Goal: Transaction & Acquisition: Subscribe to service/newsletter

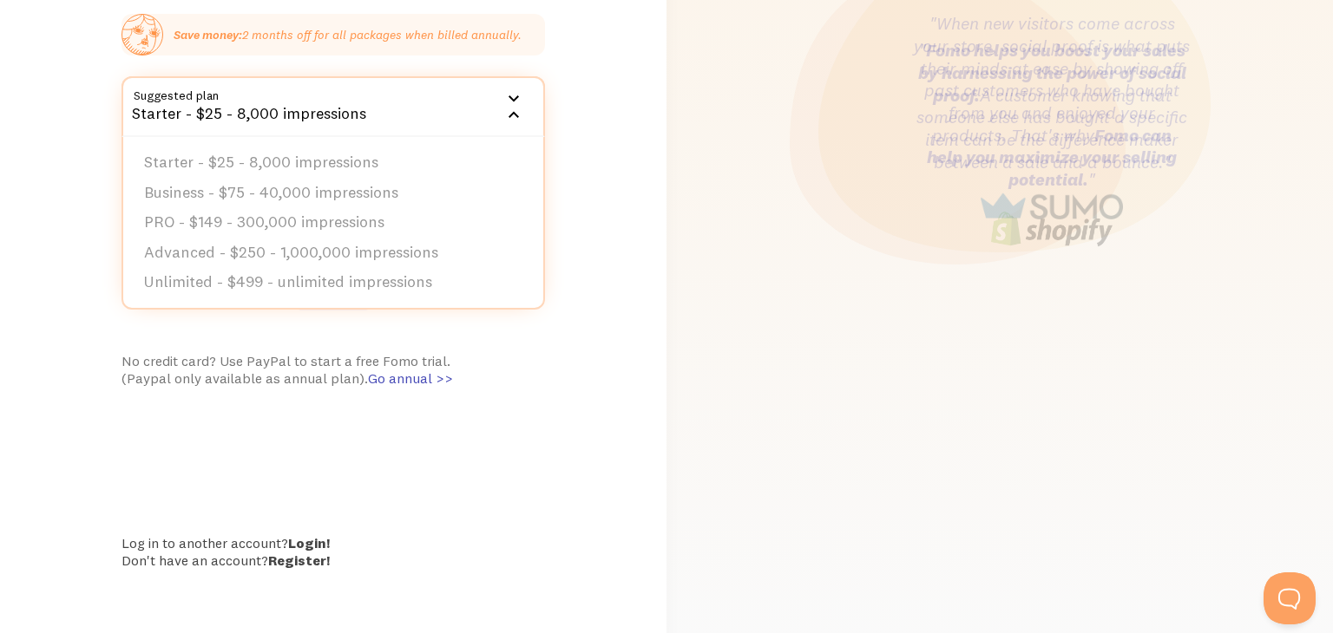
scroll to position [378, 0]
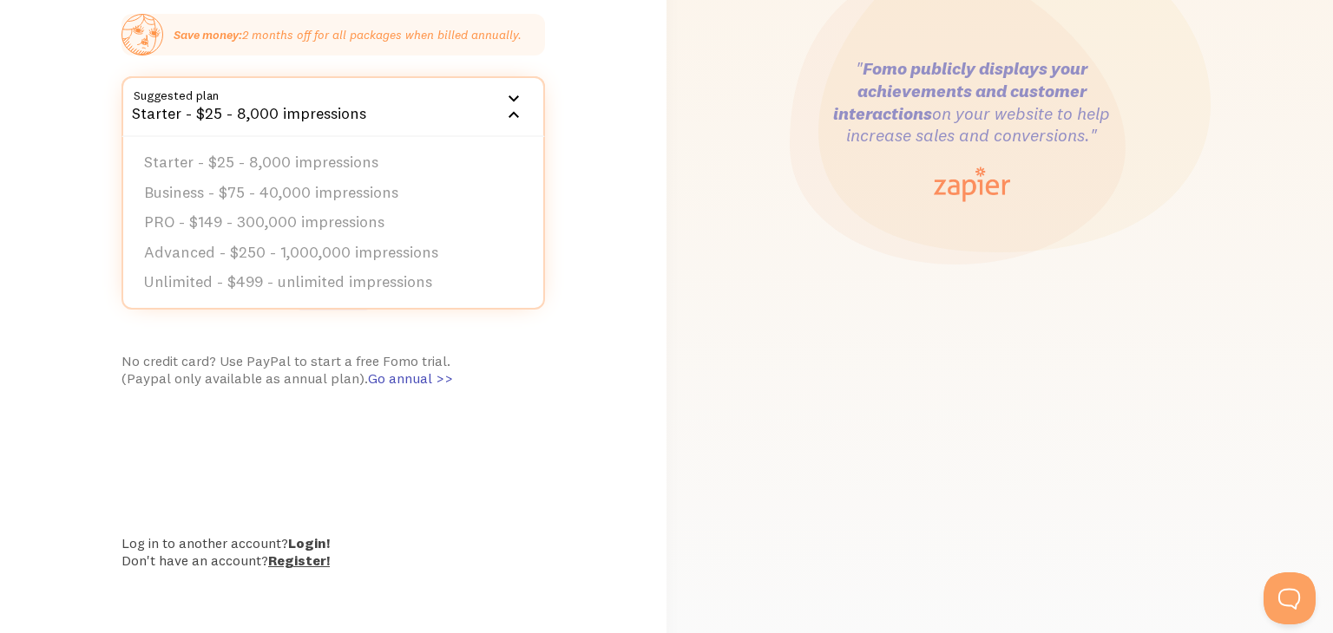
click at [312, 560] on link "Register!" at bounding box center [299, 560] width 62 height 17
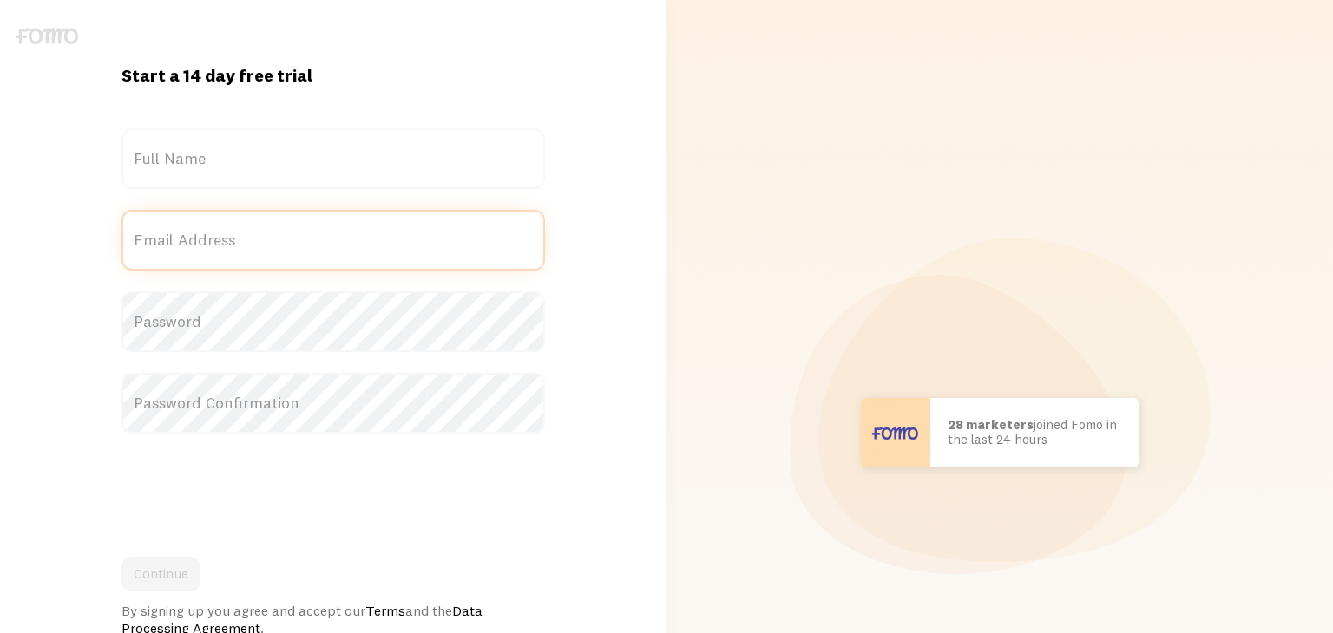
type input "[EMAIL_ADDRESS][DOMAIN_NAME]"
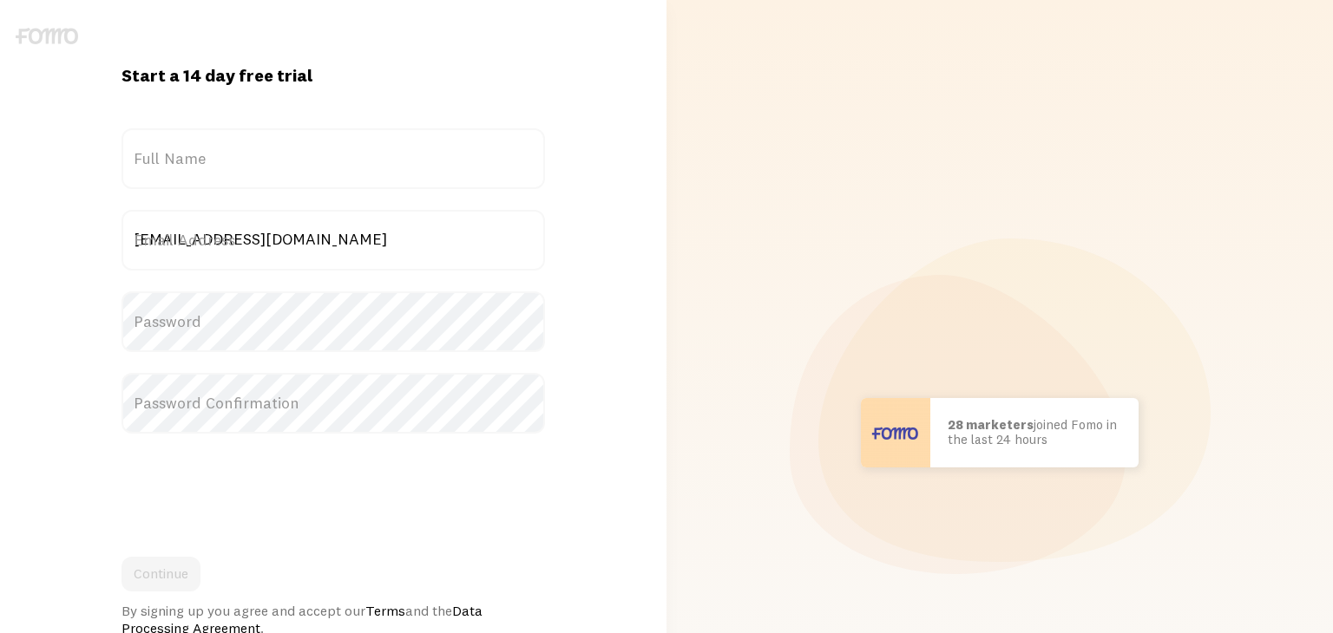
click at [324, 147] on label "Full Name" at bounding box center [332, 158] width 423 height 61
click at [324, 147] on input "Full Name" at bounding box center [332, 158] width 423 height 61
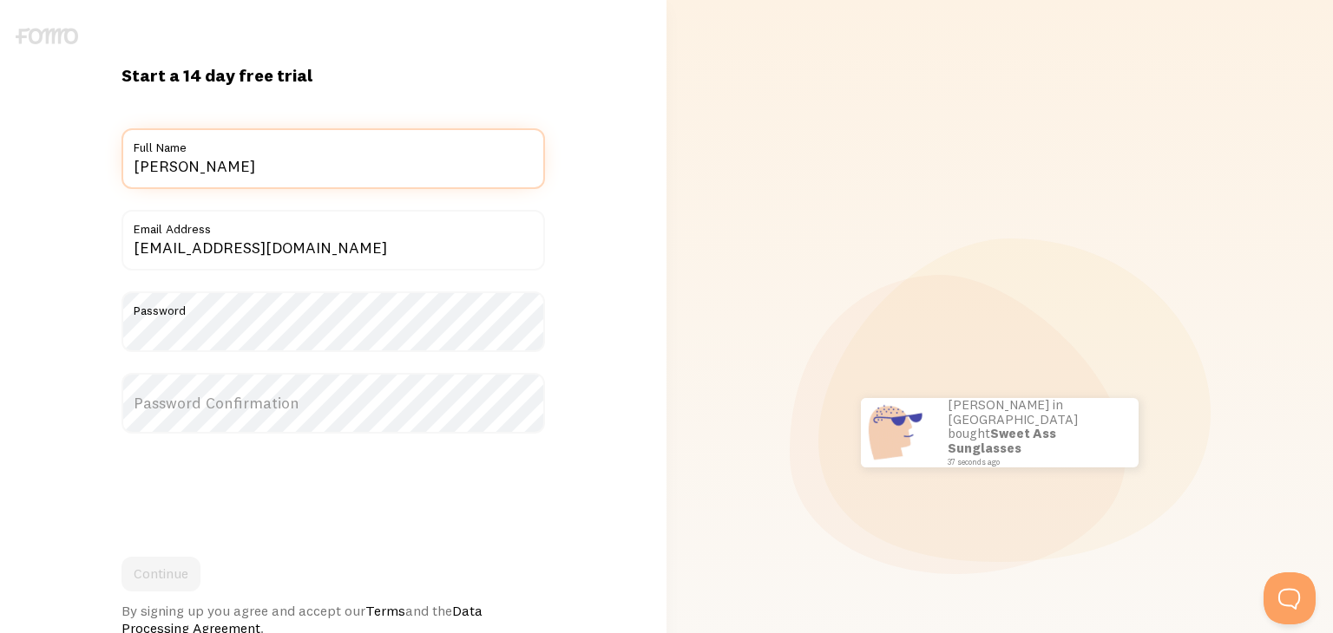
type input "Svetlana Klotz"
click at [252, 407] on label "Password Confirmation" at bounding box center [332, 403] width 423 height 61
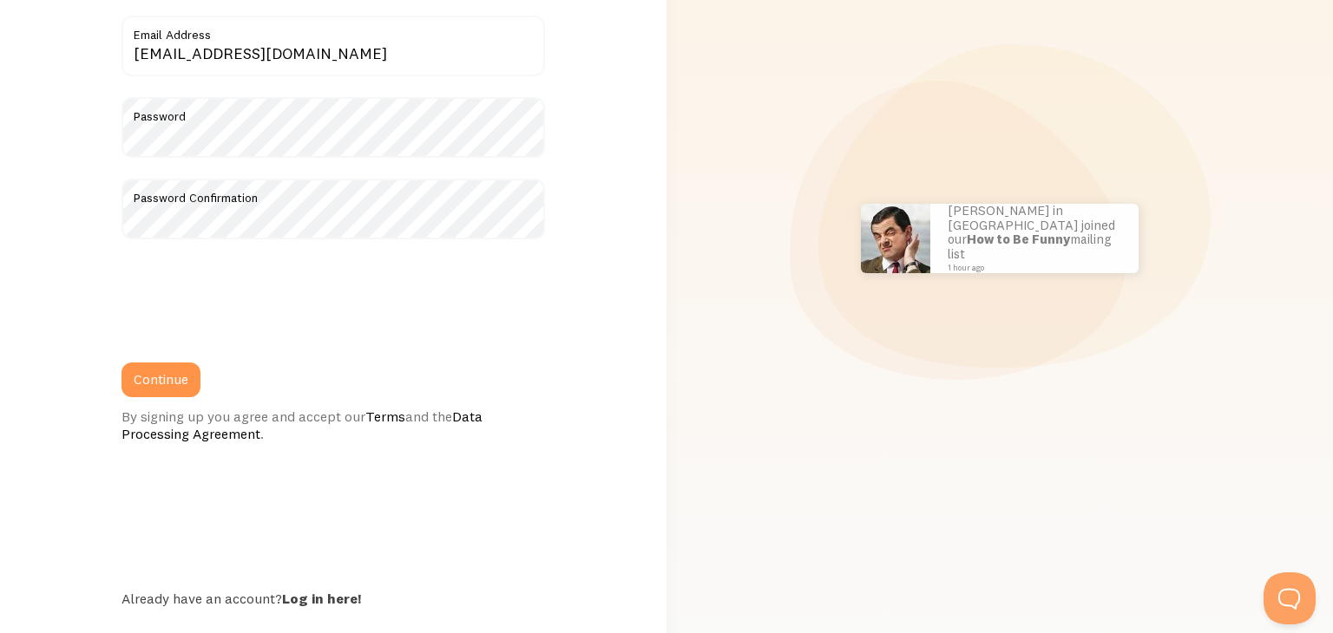
scroll to position [233, 0]
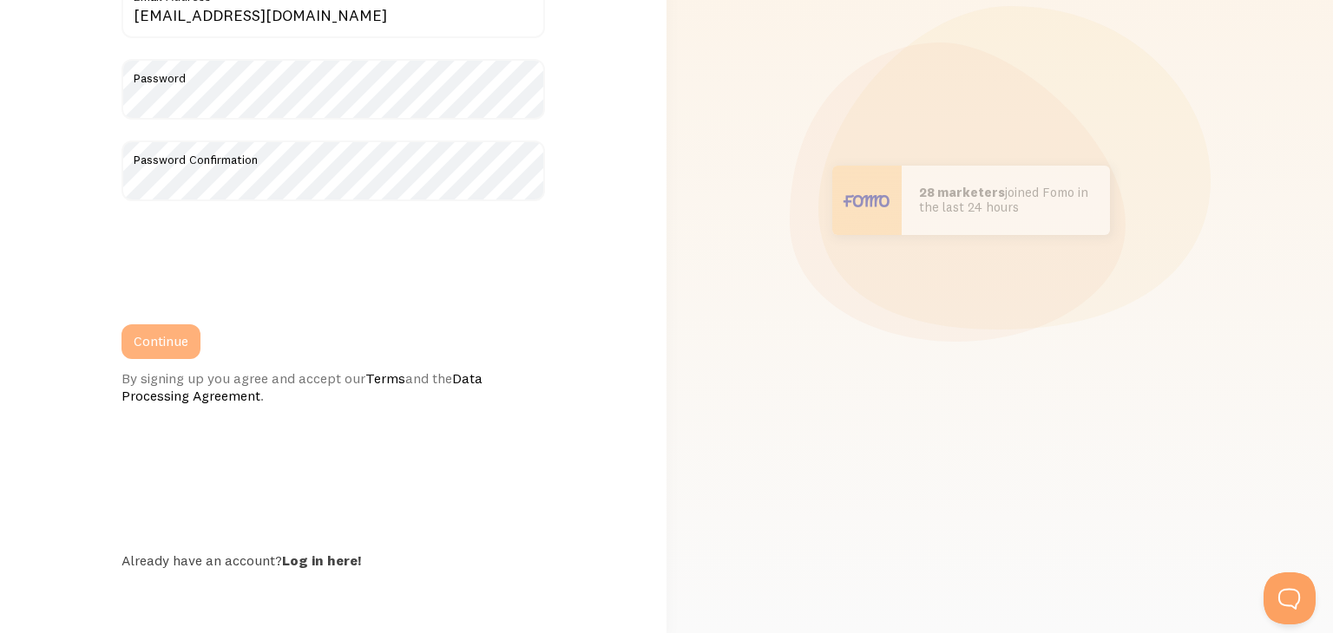
click at [180, 344] on button "Continue" at bounding box center [160, 341] width 79 height 35
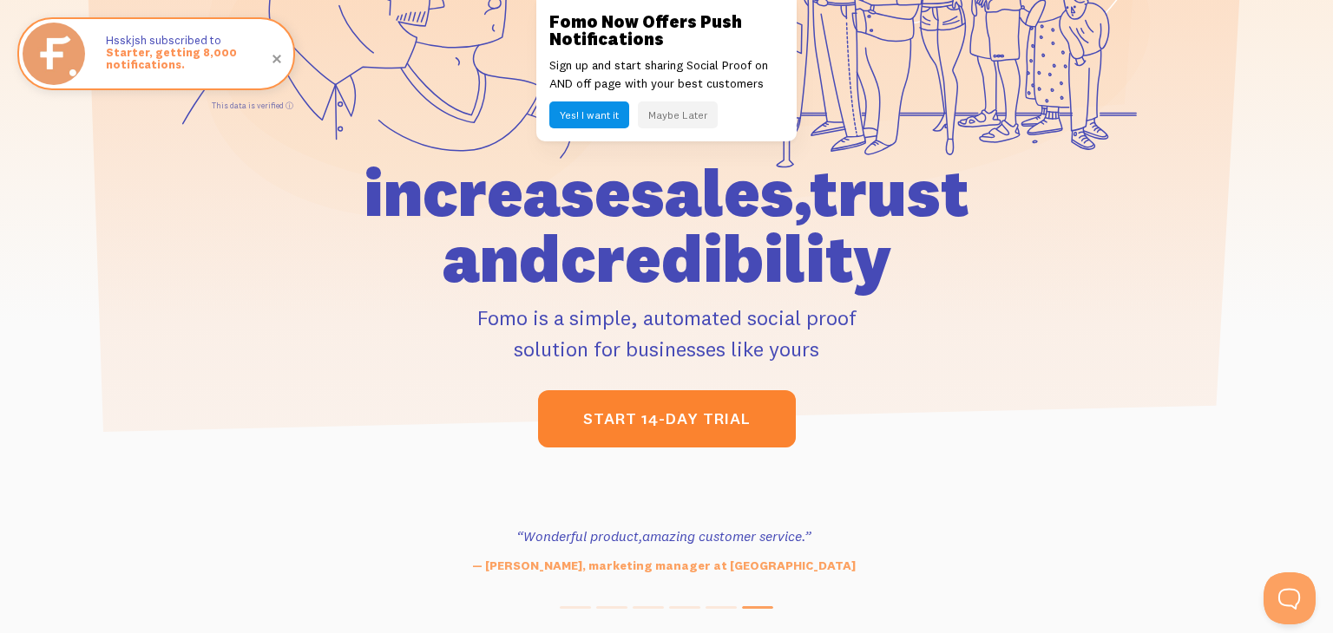
click at [671, 409] on link "start 14-day trial" at bounding box center [667, 418] width 258 height 57
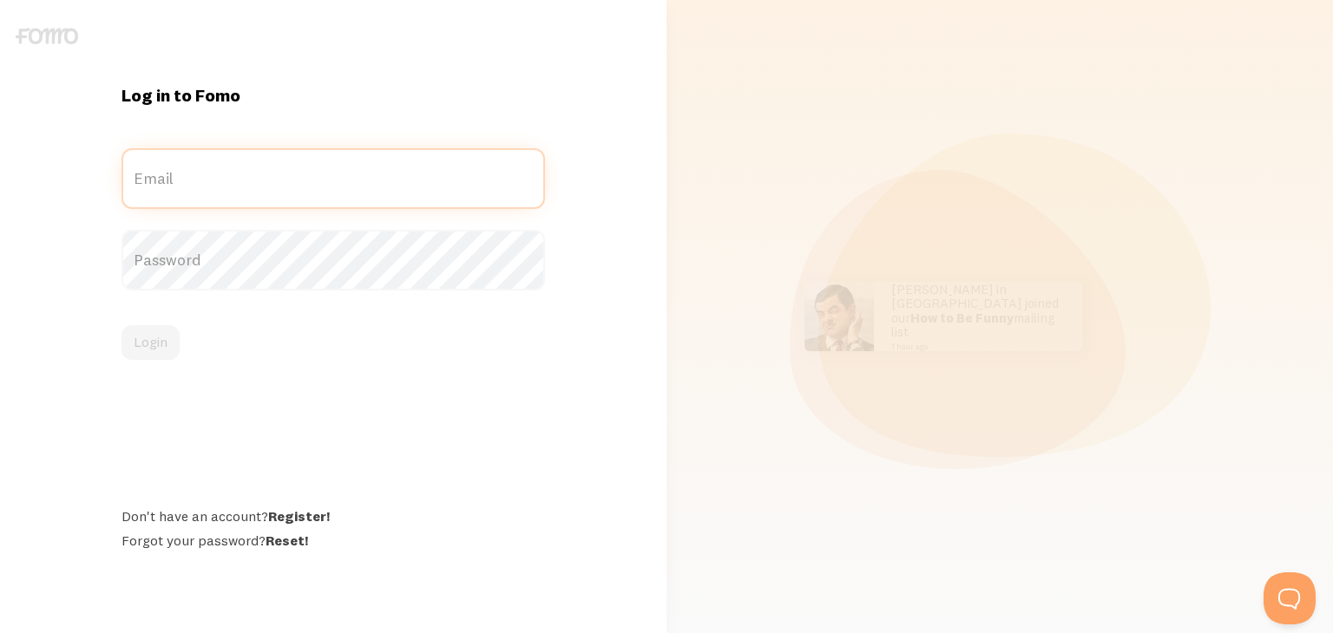
type input "[EMAIL_ADDRESS][DOMAIN_NAME]"
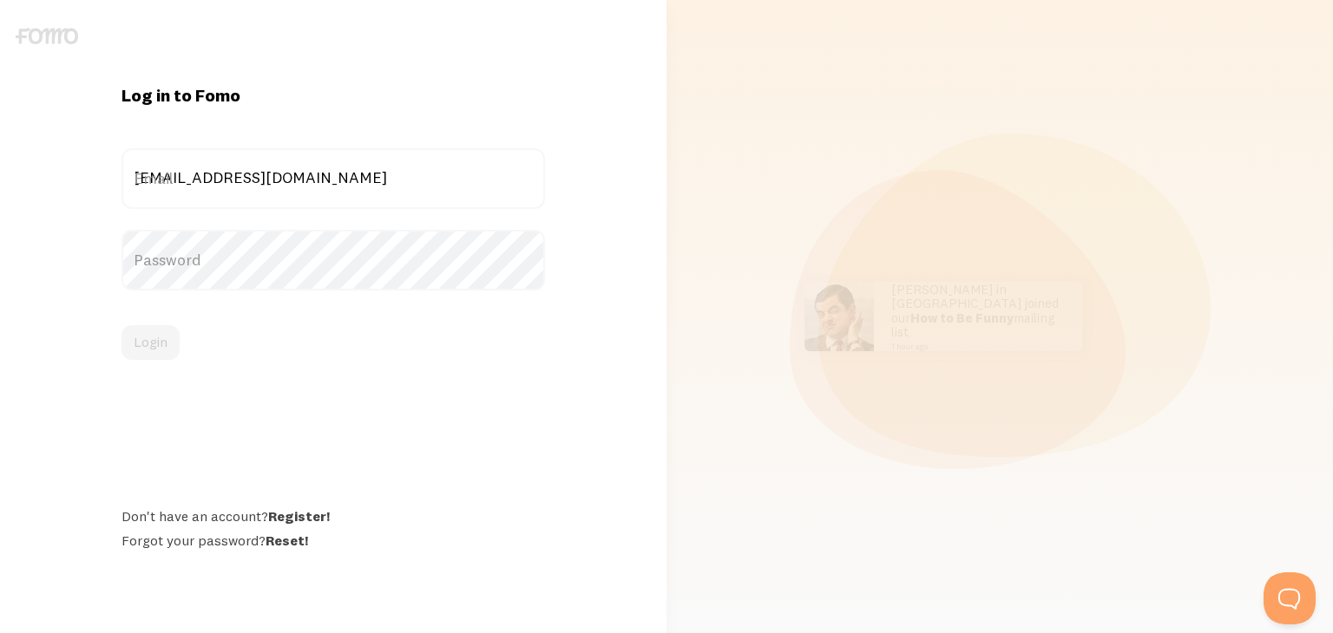
click at [258, 271] on div "Password" at bounding box center [332, 260] width 423 height 61
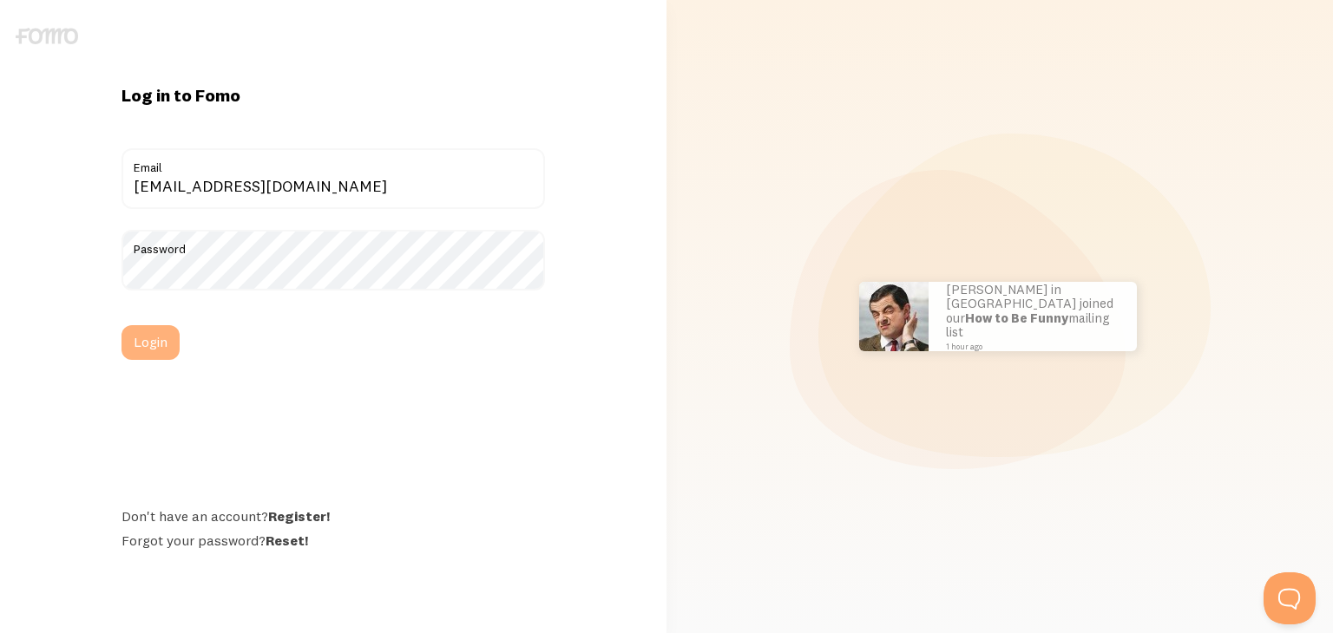
click at [147, 351] on button "Login" at bounding box center [150, 342] width 58 height 35
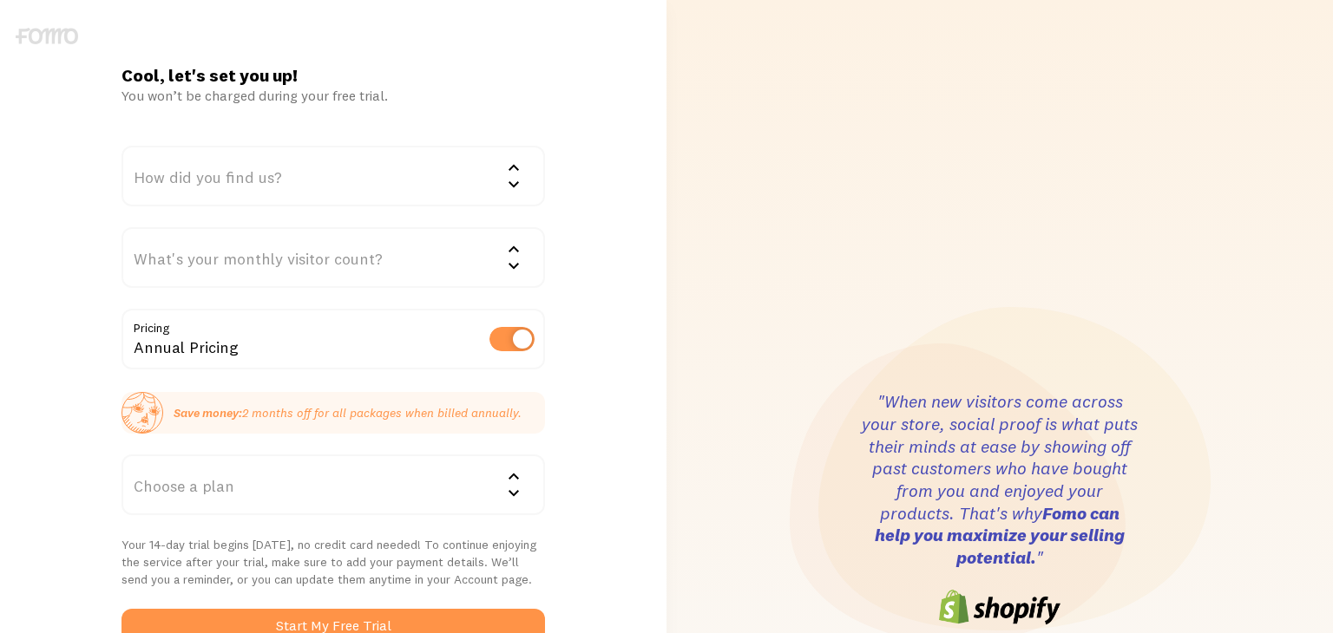
click at [507, 344] on label at bounding box center [511, 339] width 45 height 24
click at [507, 344] on input "checkbox" at bounding box center [511, 339] width 45 height 24
checkbox input "false"
click at [503, 470] on icon at bounding box center [513, 477] width 21 height 21
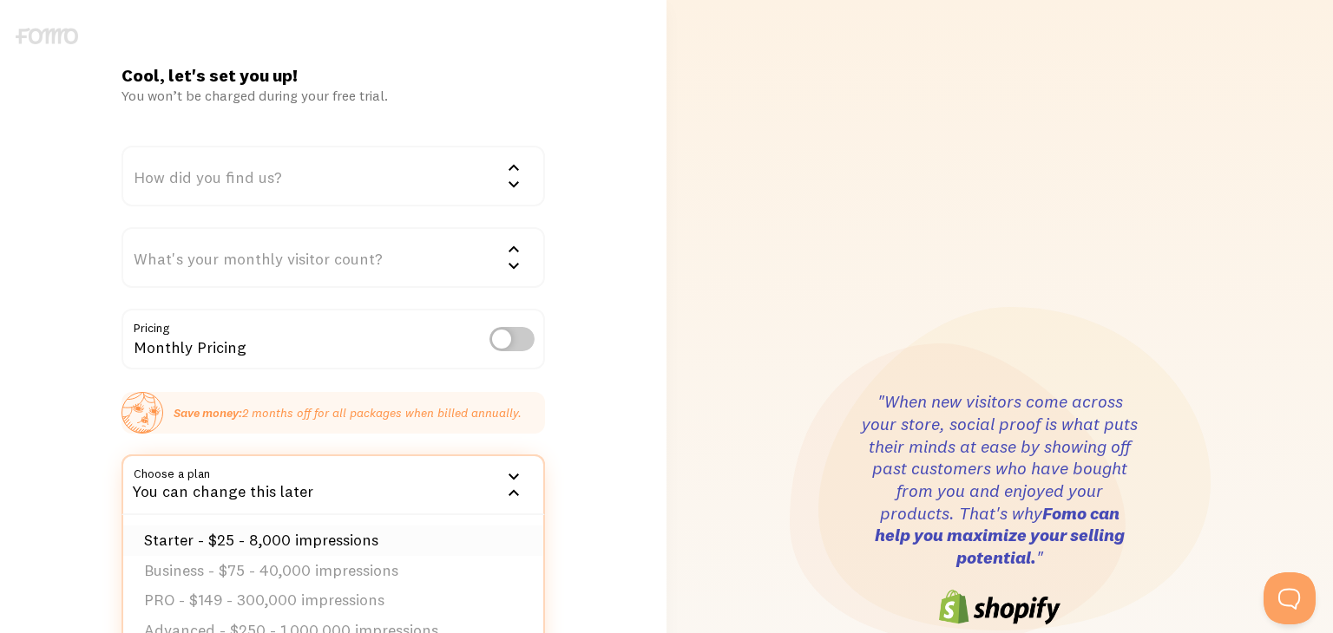
click at [351, 535] on li "Starter - $25 - 8,000 impressions" at bounding box center [333, 541] width 420 height 30
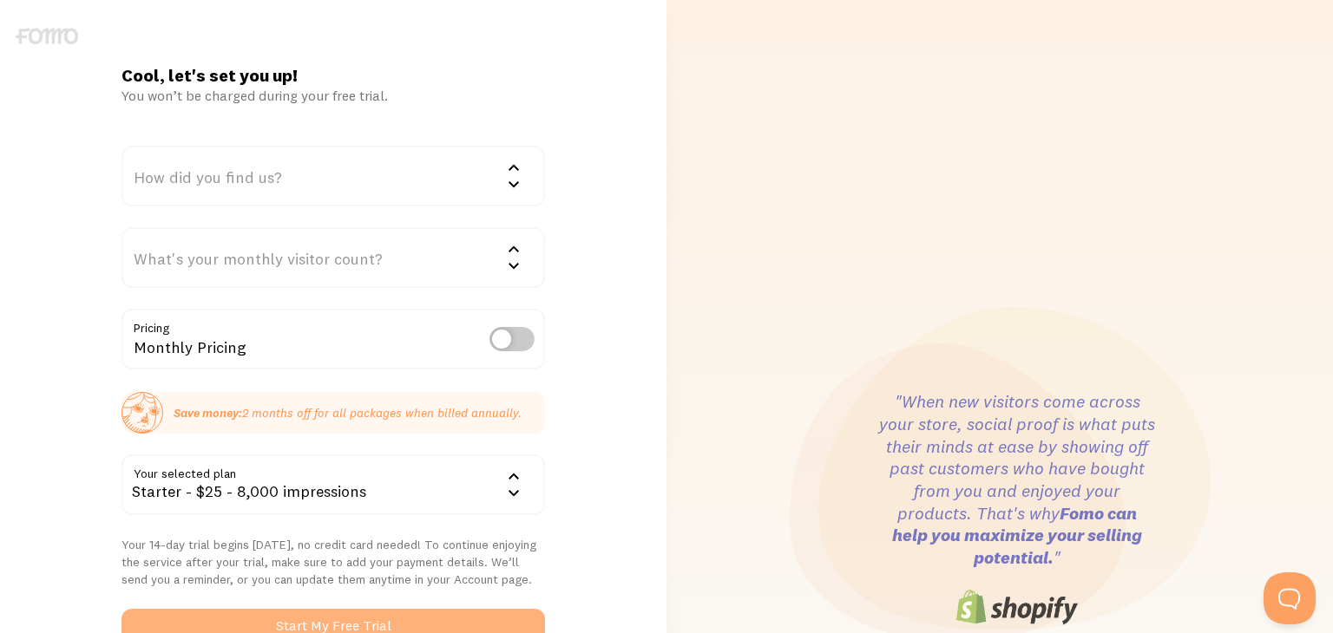
click at [403, 619] on button "Start My Free Trial" at bounding box center [332, 626] width 423 height 35
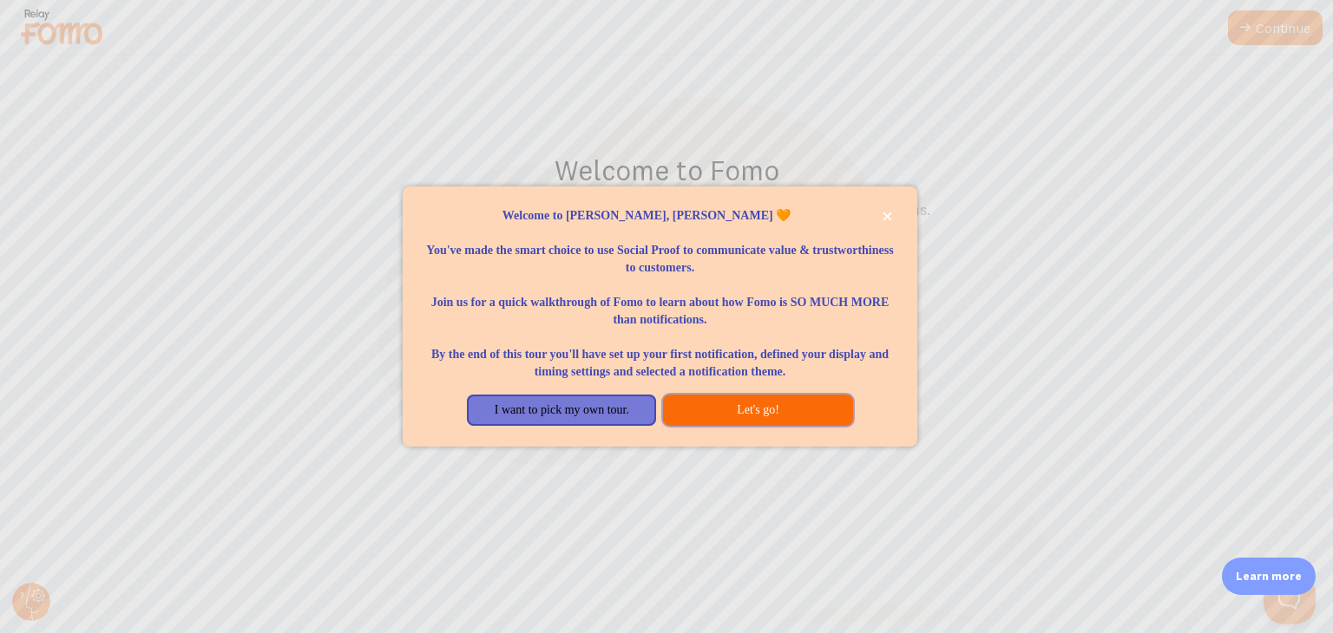
click at [716, 416] on button "Let's go!" at bounding box center [757, 410] width 189 height 31
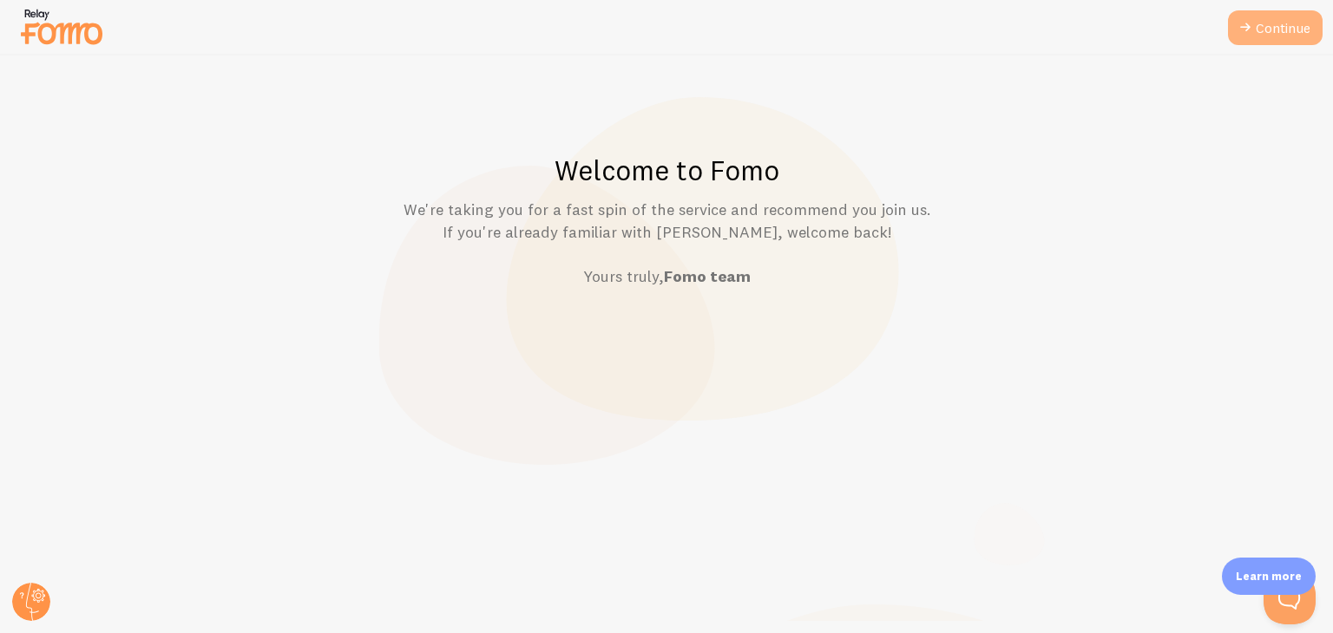
click at [1272, 24] on link "Continue" at bounding box center [1275, 27] width 95 height 35
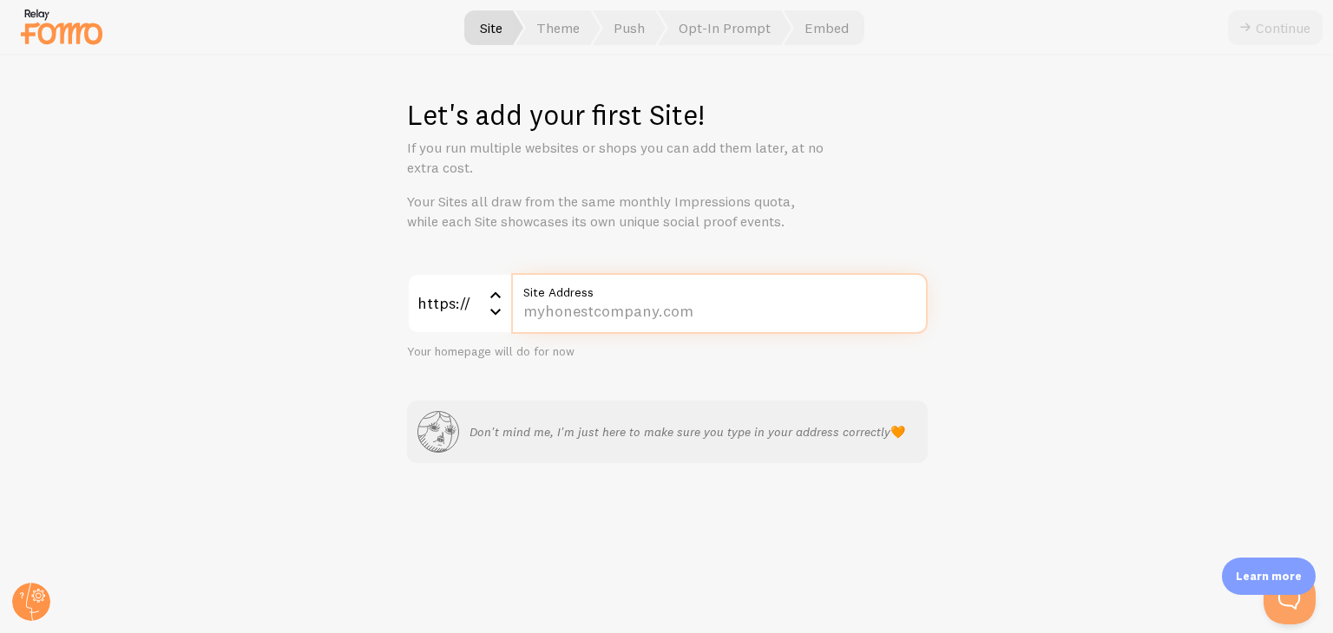
click at [594, 307] on input "Site Address" at bounding box center [719, 303] width 416 height 61
type input "[DOMAIN_NAME]"
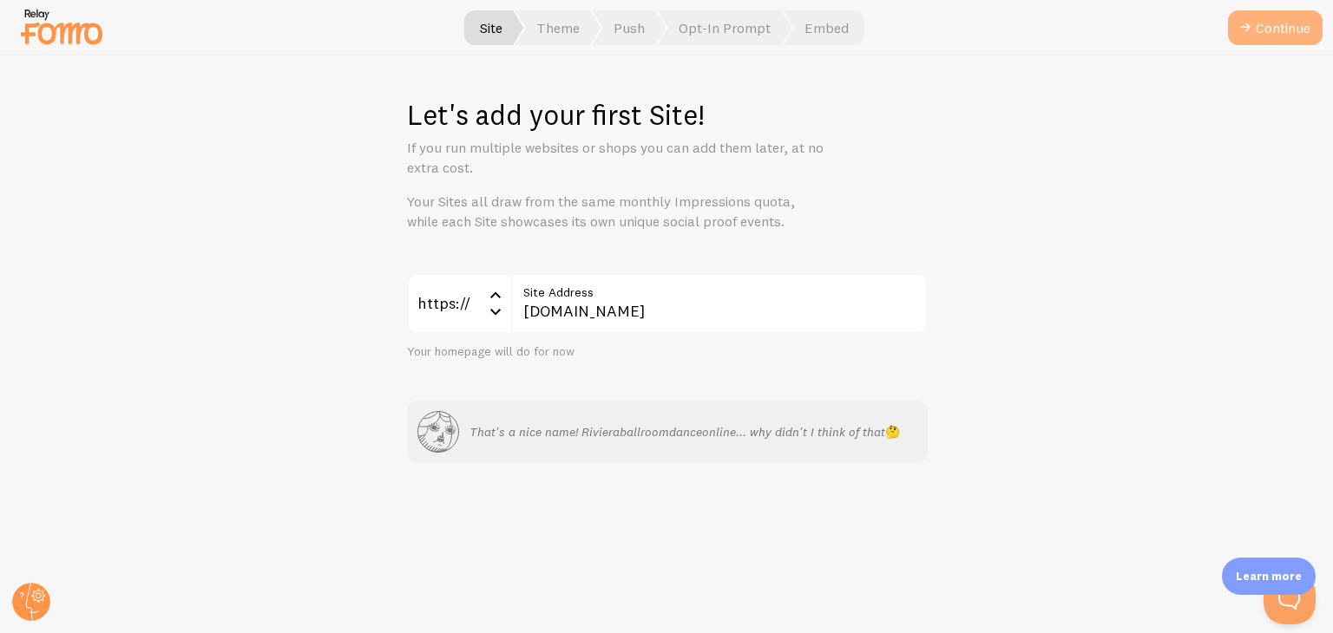
click at [1274, 26] on button "Continue" at bounding box center [1275, 27] width 95 height 35
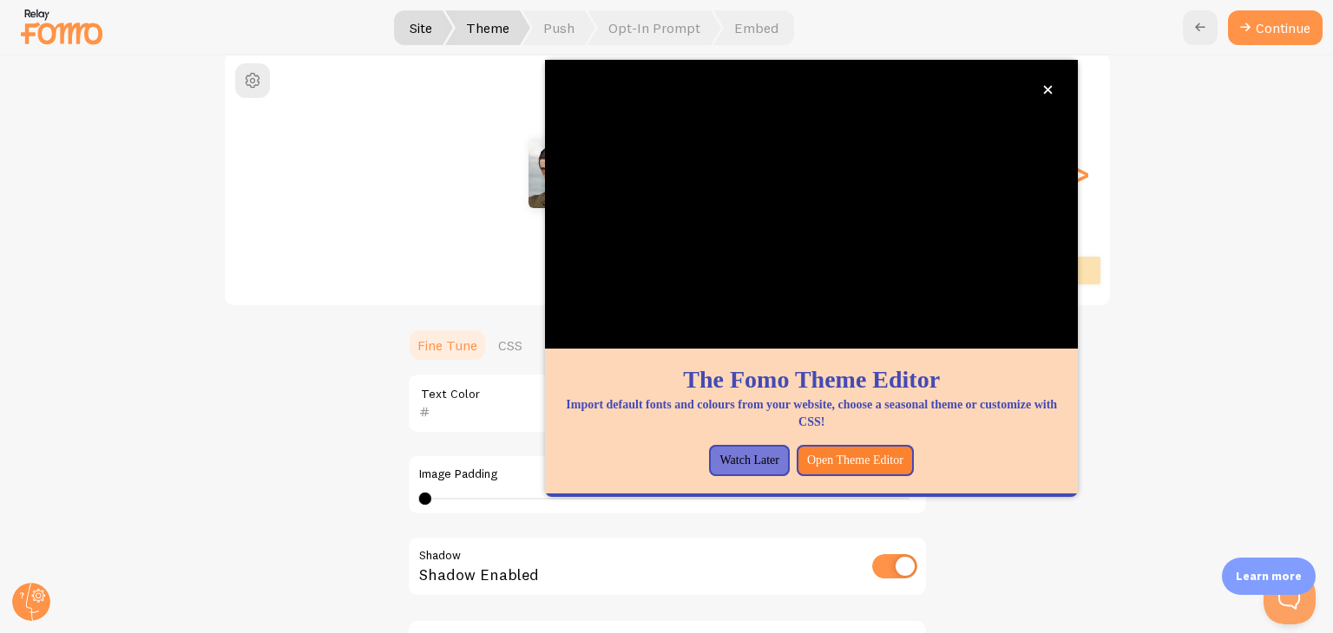
scroll to position [360, 0]
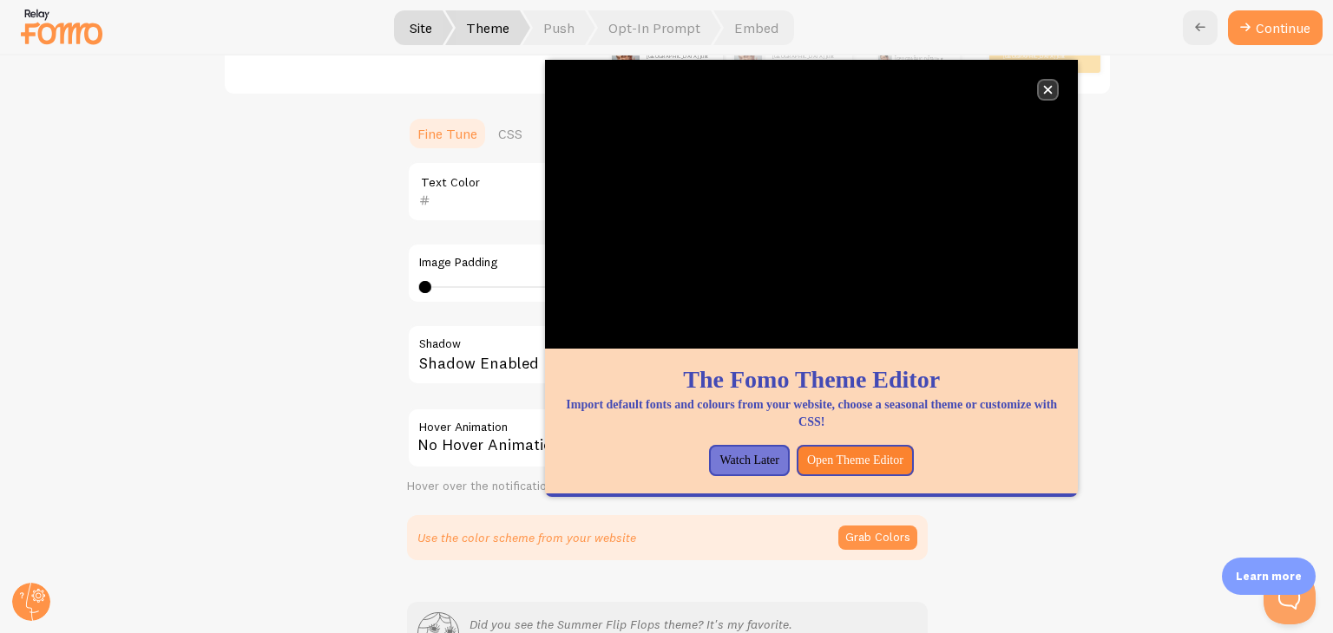
click at [1048, 95] on button "close," at bounding box center [1047, 90] width 18 height 18
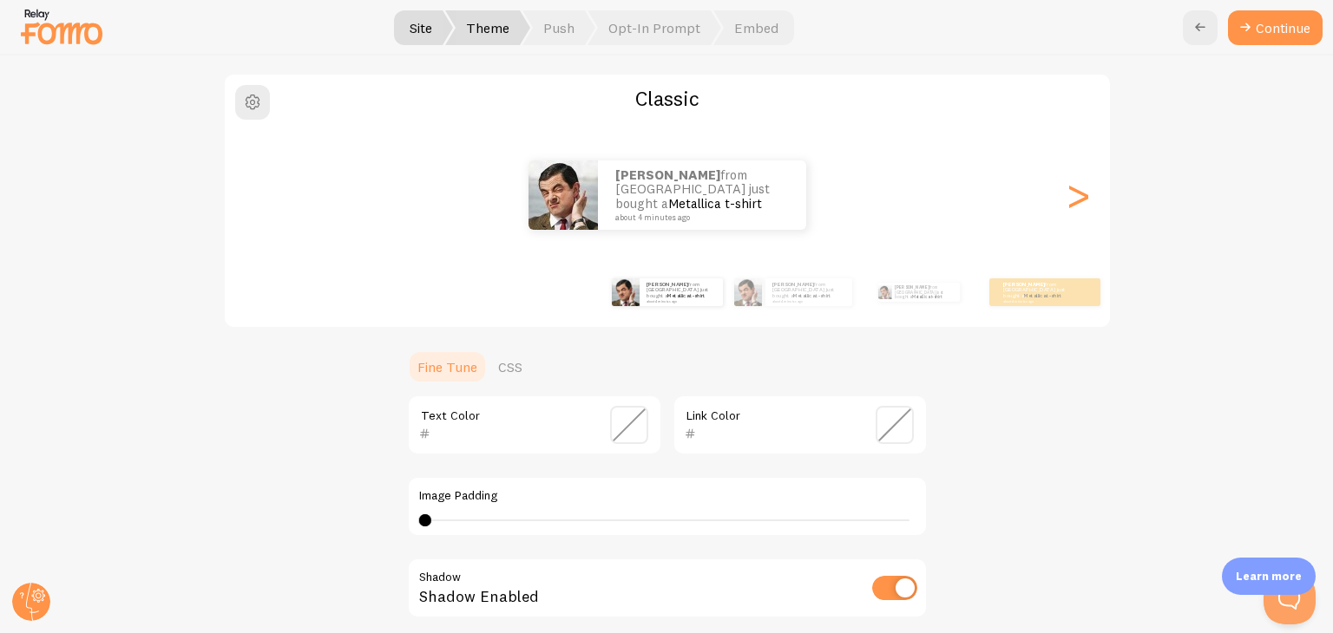
scroll to position [131, 0]
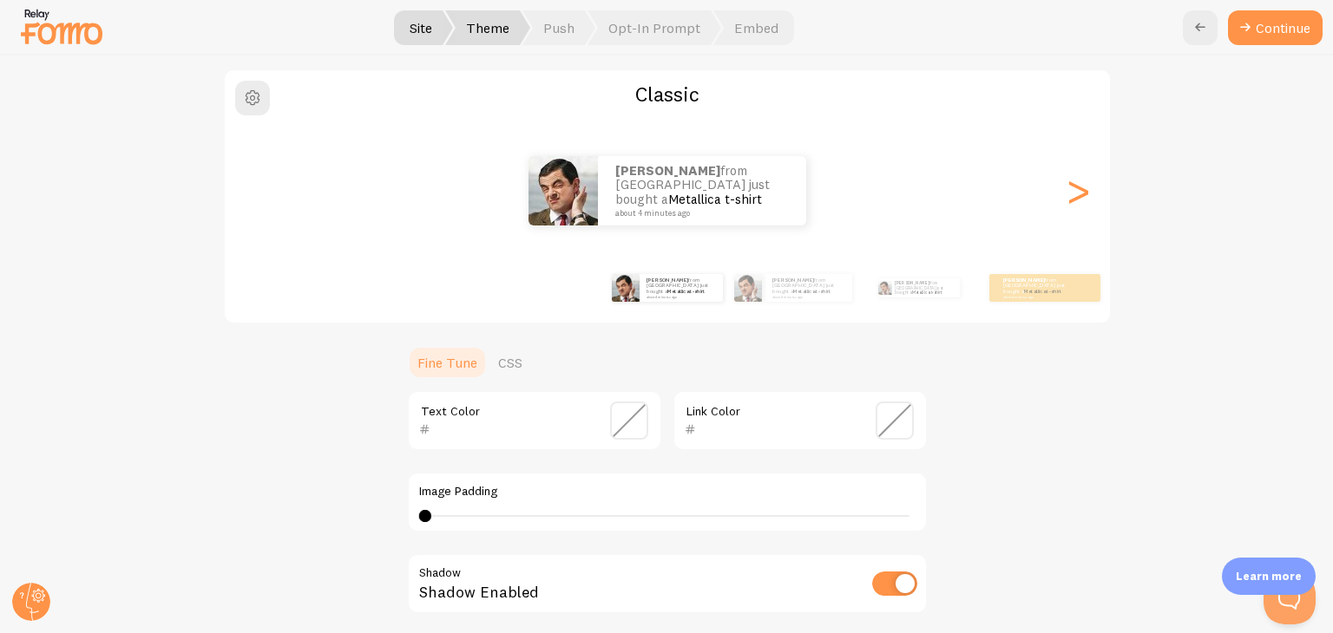
click at [1068, 193] on div ">" at bounding box center [1078, 190] width 21 height 125
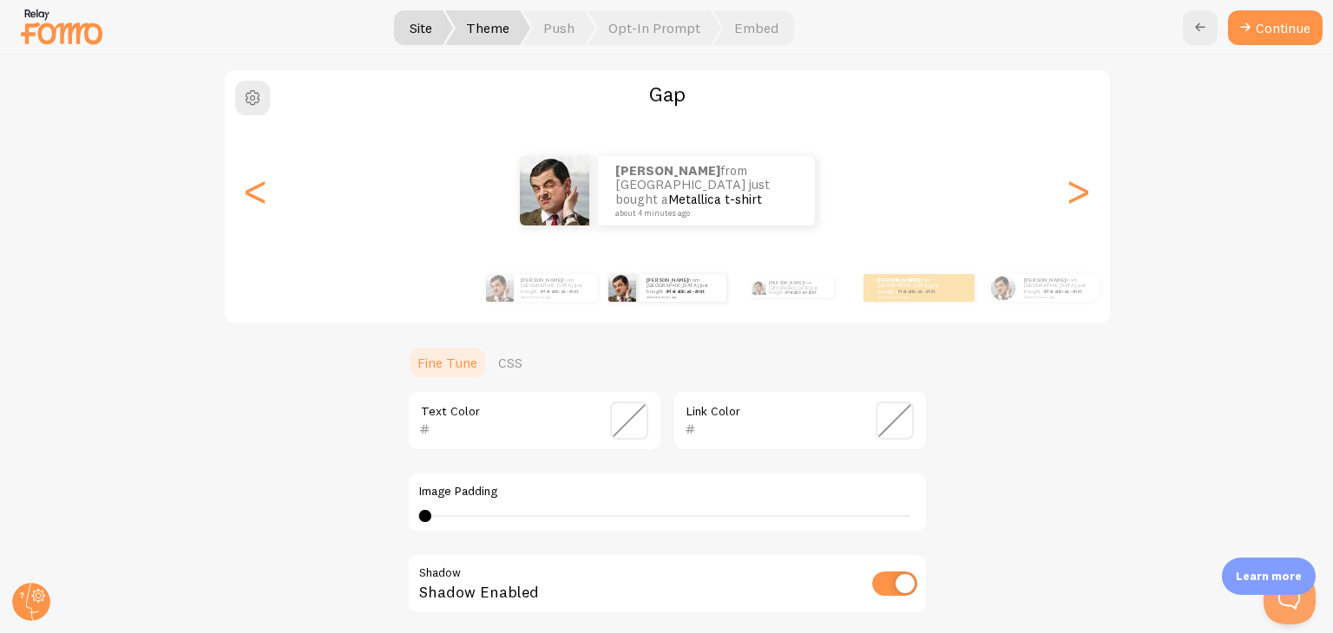
click at [1080, 200] on div ">" at bounding box center [1078, 190] width 21 height 125
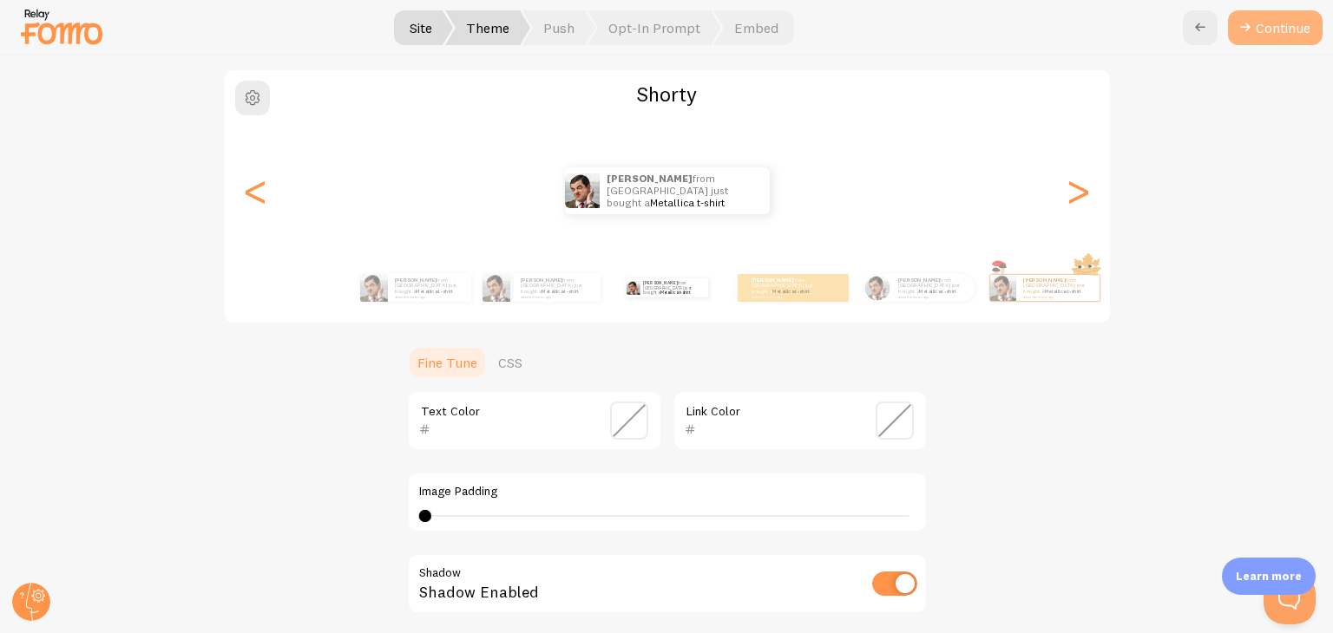
click at [1272, 26] on button "Continue" at bounding box center [1275, 27] width 95 height 35
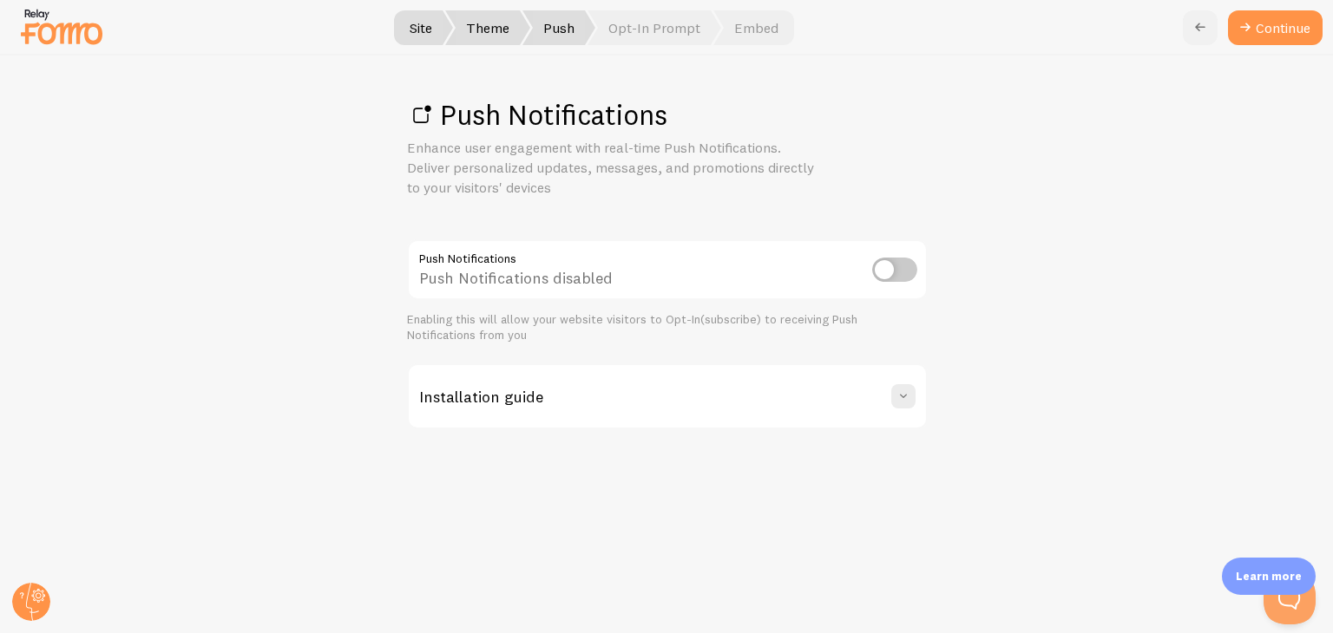
click at [1202, 31] on icon at bounding box center [1199, 27] width 21 height 21
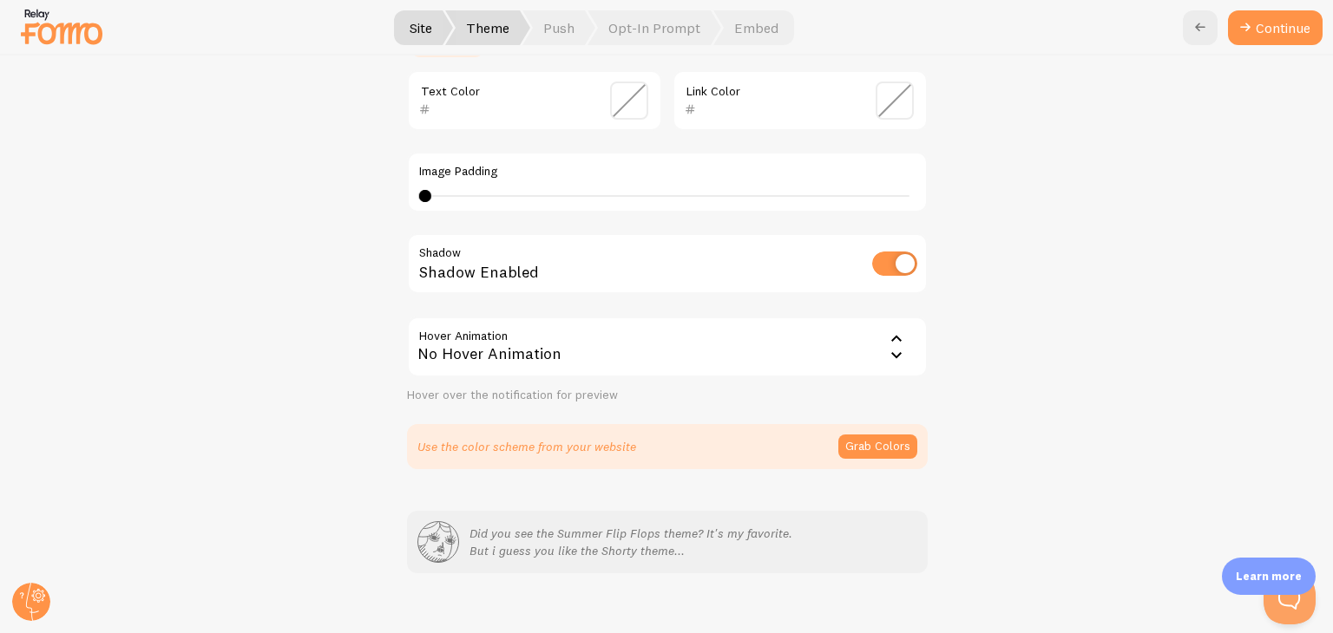
scroll to position [473, 0]
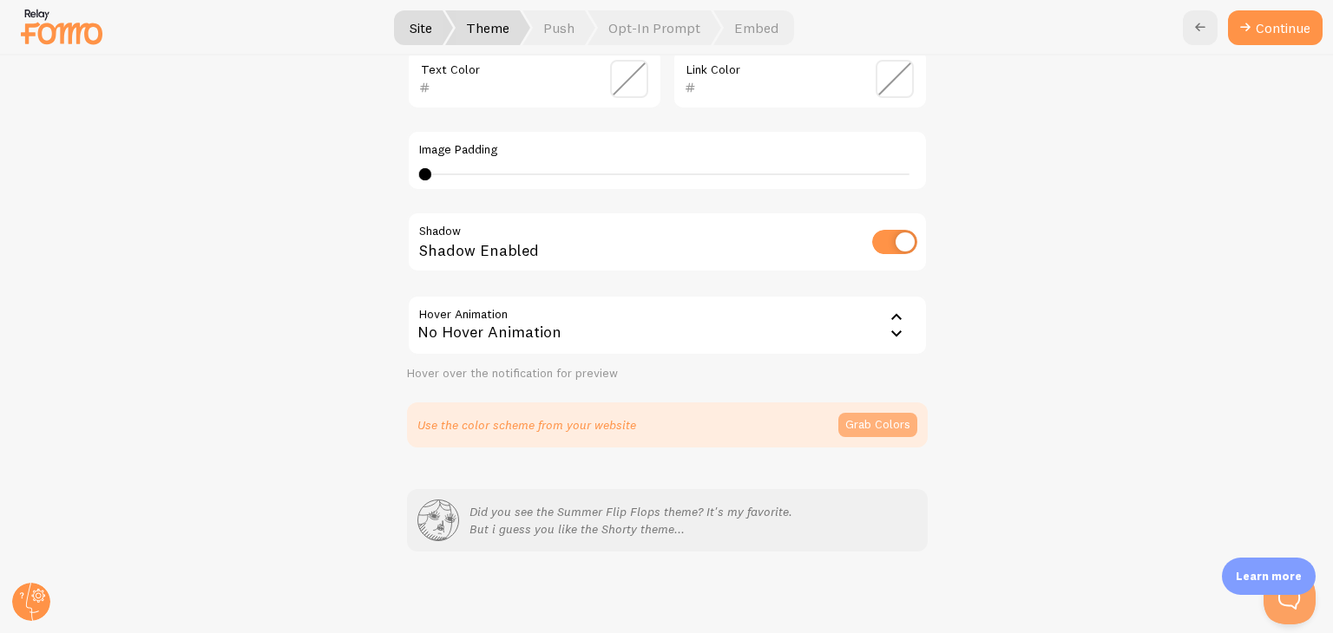
click at [872, 427] on button "Grab Colors" at bounding box center [877, 425] width 79 height 24
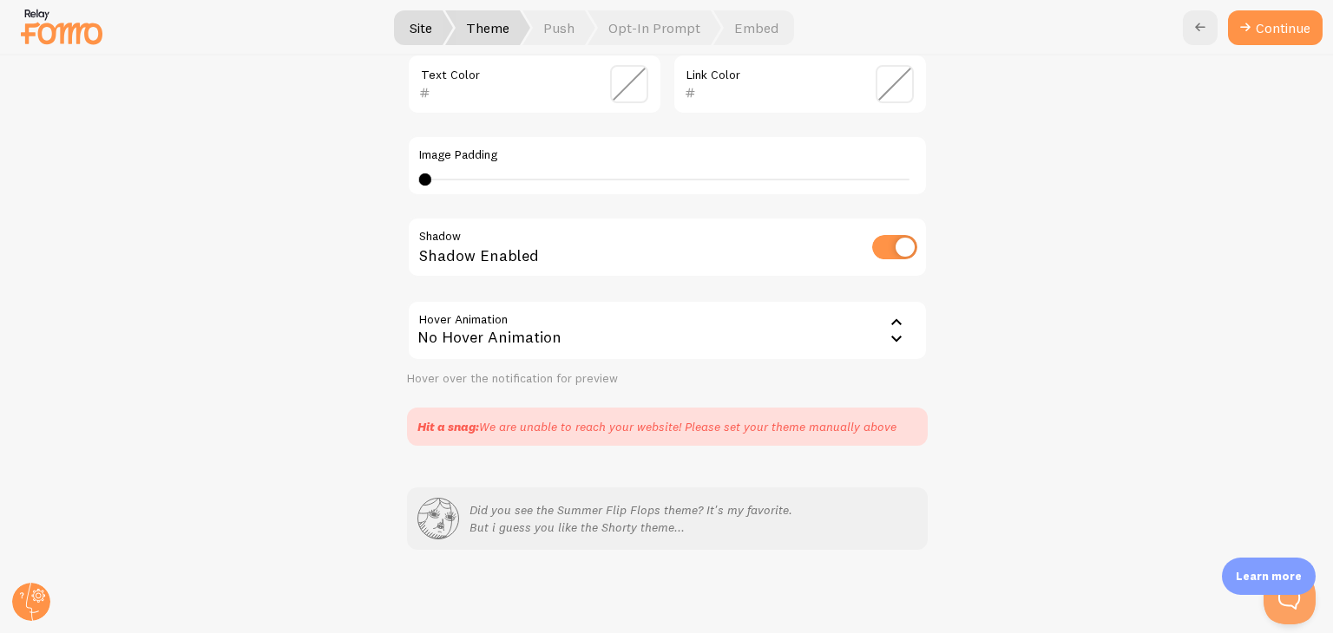
scroll to position [466, 0]
